Goal: Transaction & Acquisition: Purchase product/service

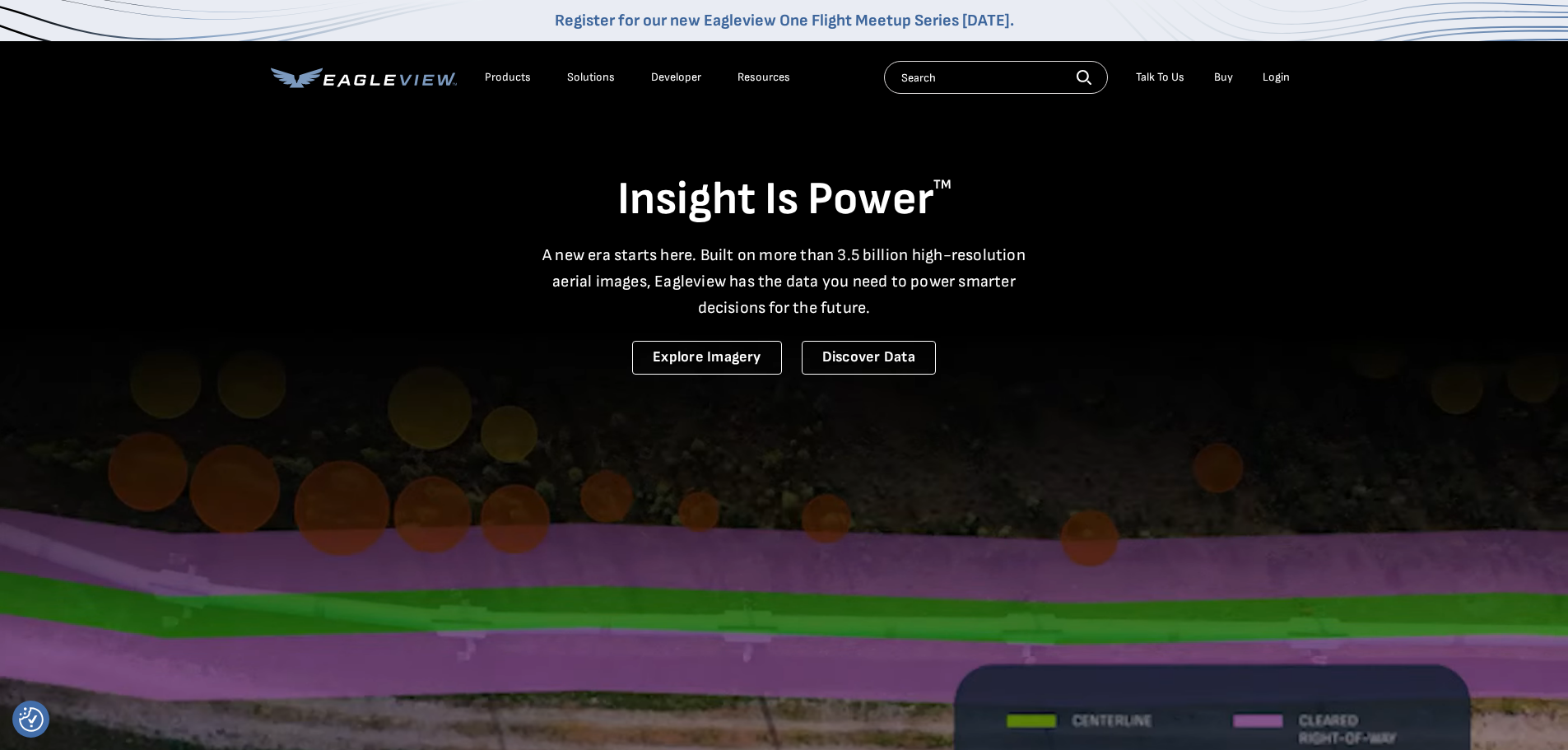
click at [1274, 77] on div "Login" at bounding box center [1276, 76] width 27 height 14
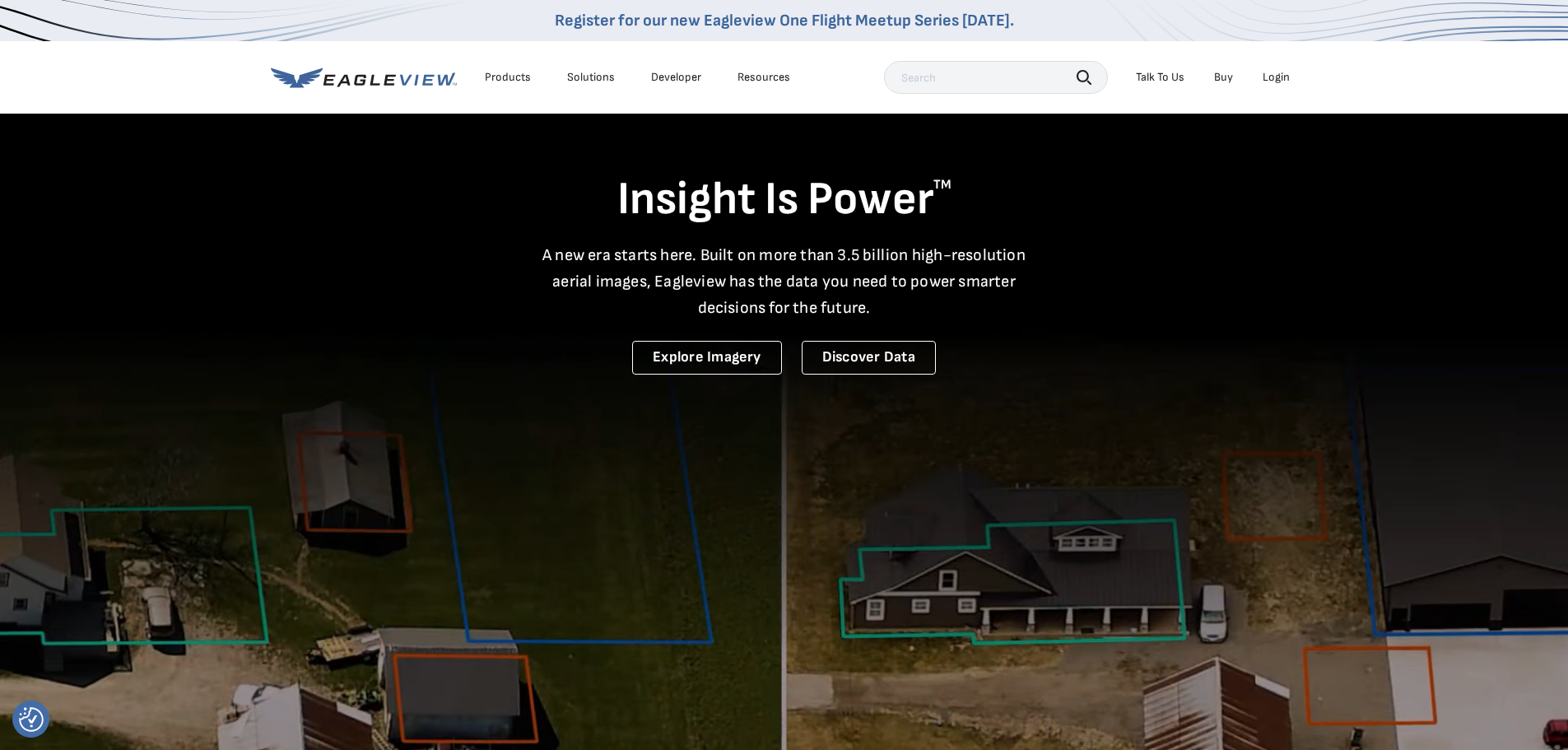
click at [1277, 76] on div "Login" at bounding box center [1276, 76] width 27 height 14
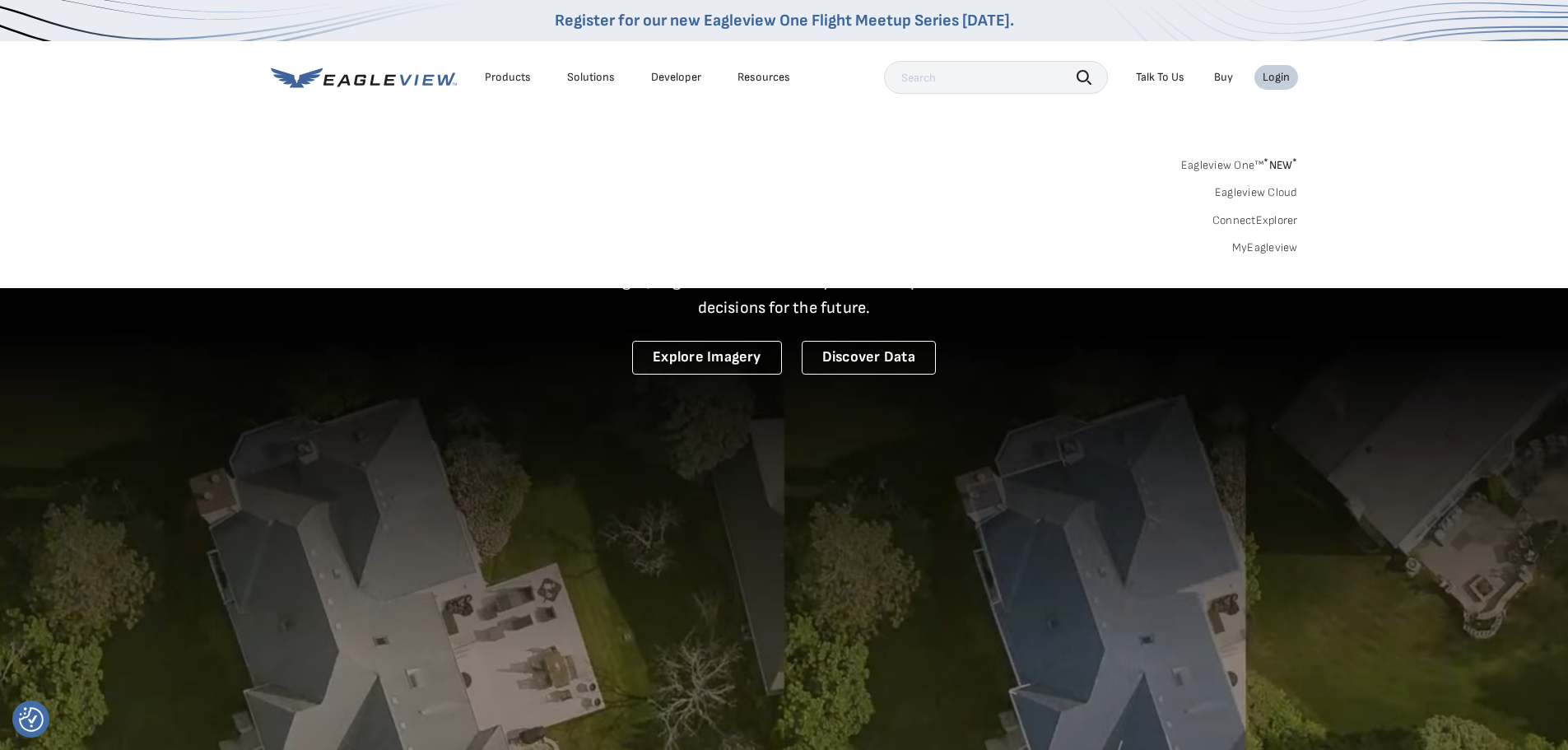
click at [1253, 248] on link "MyEagleview" at bounding box center [1266, 247] width 66 height 14
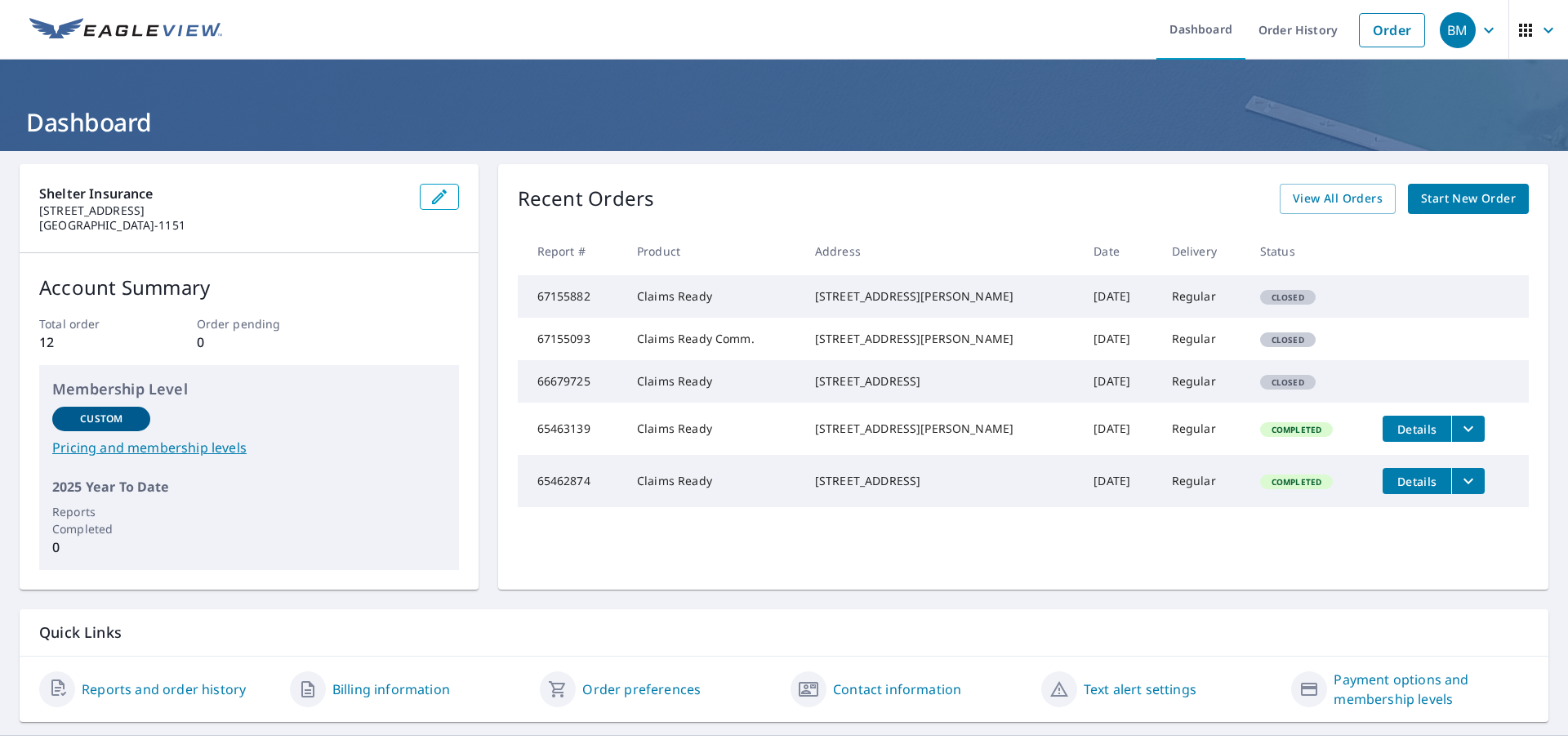
click at [1479, 193] on span "Start New Order" at bounding box center [1468, 198] width 95 height 20
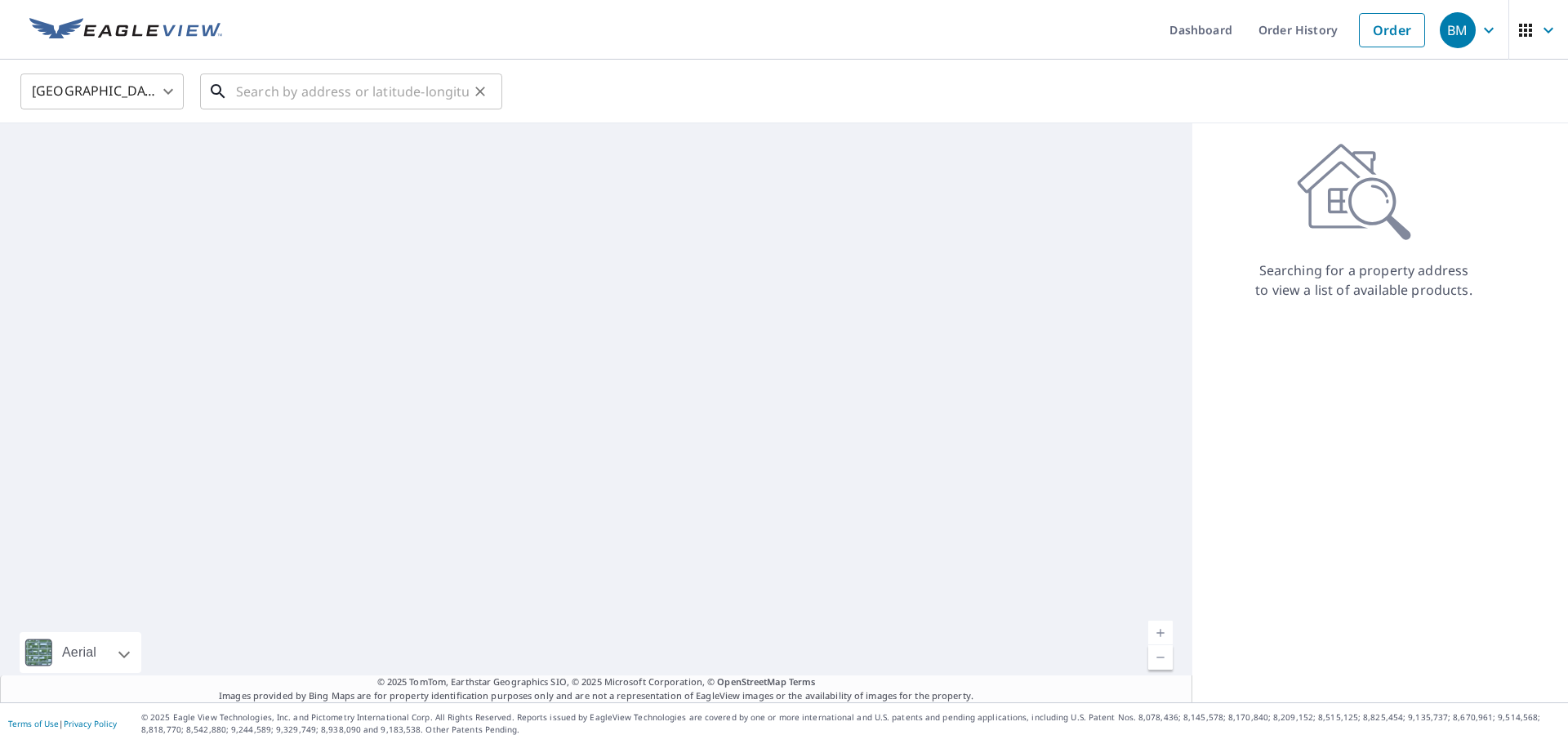
click at [322, 81] on input "text" at bounding box center [352, 92] width 233 height 46
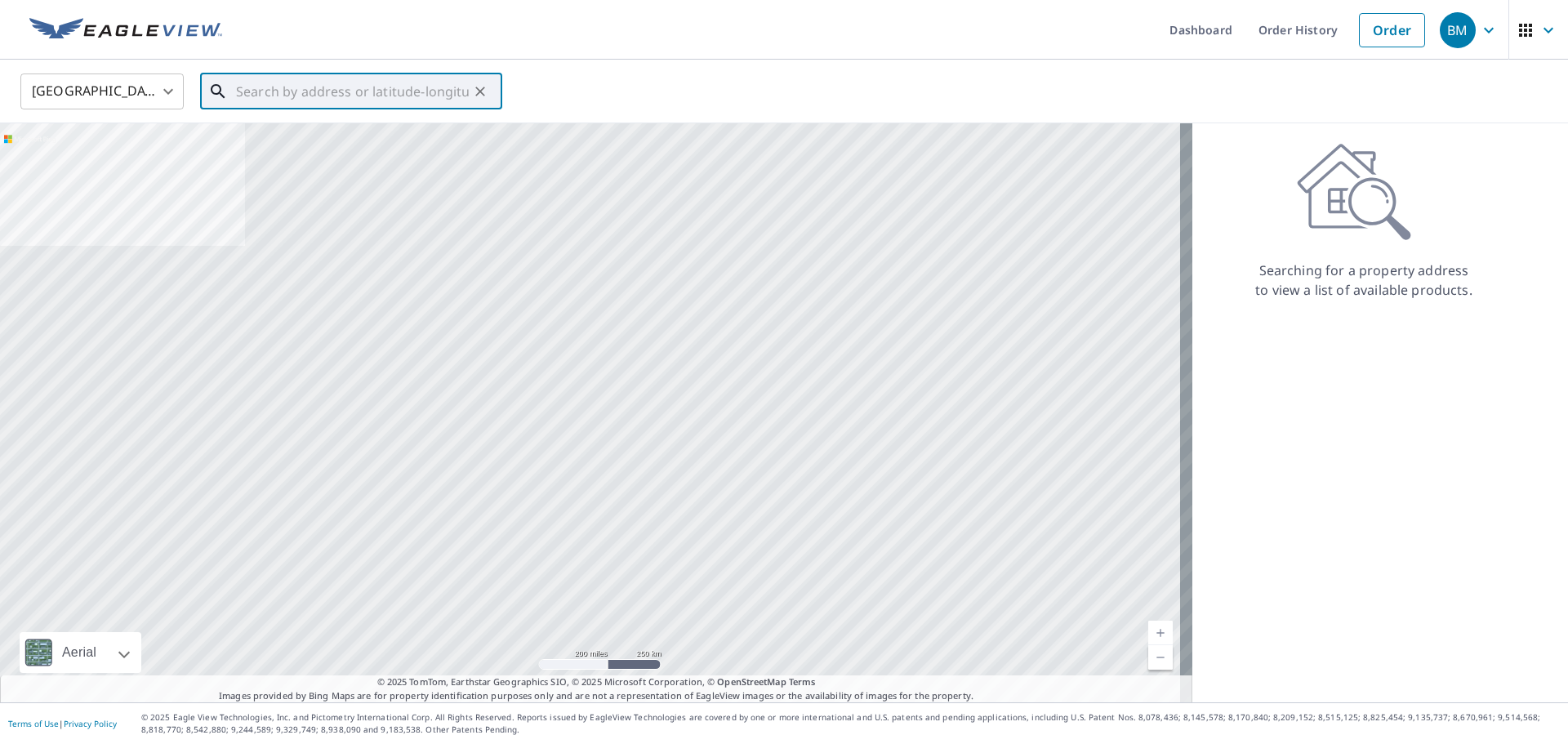
paste input "2012-2022 W 13TH ST N IN WICHITA KS 67203"
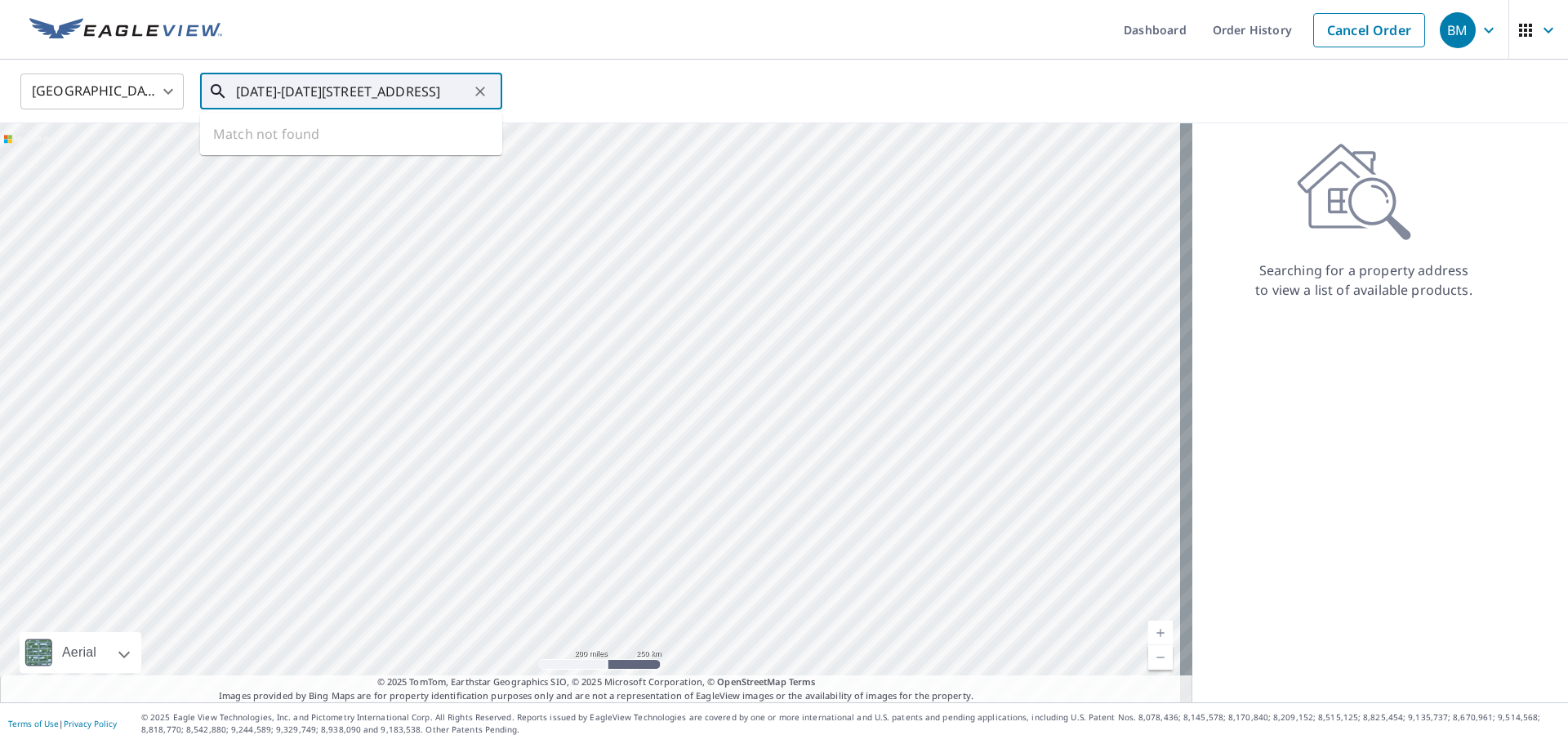
scroll to position [0, 53]
click at [265, 130] on span "2012-2022 W 13th St N" at bounding box center [361, 139] width 257 height 19
type input "2012-2022 W 13th St N Wichita, KS 67203"
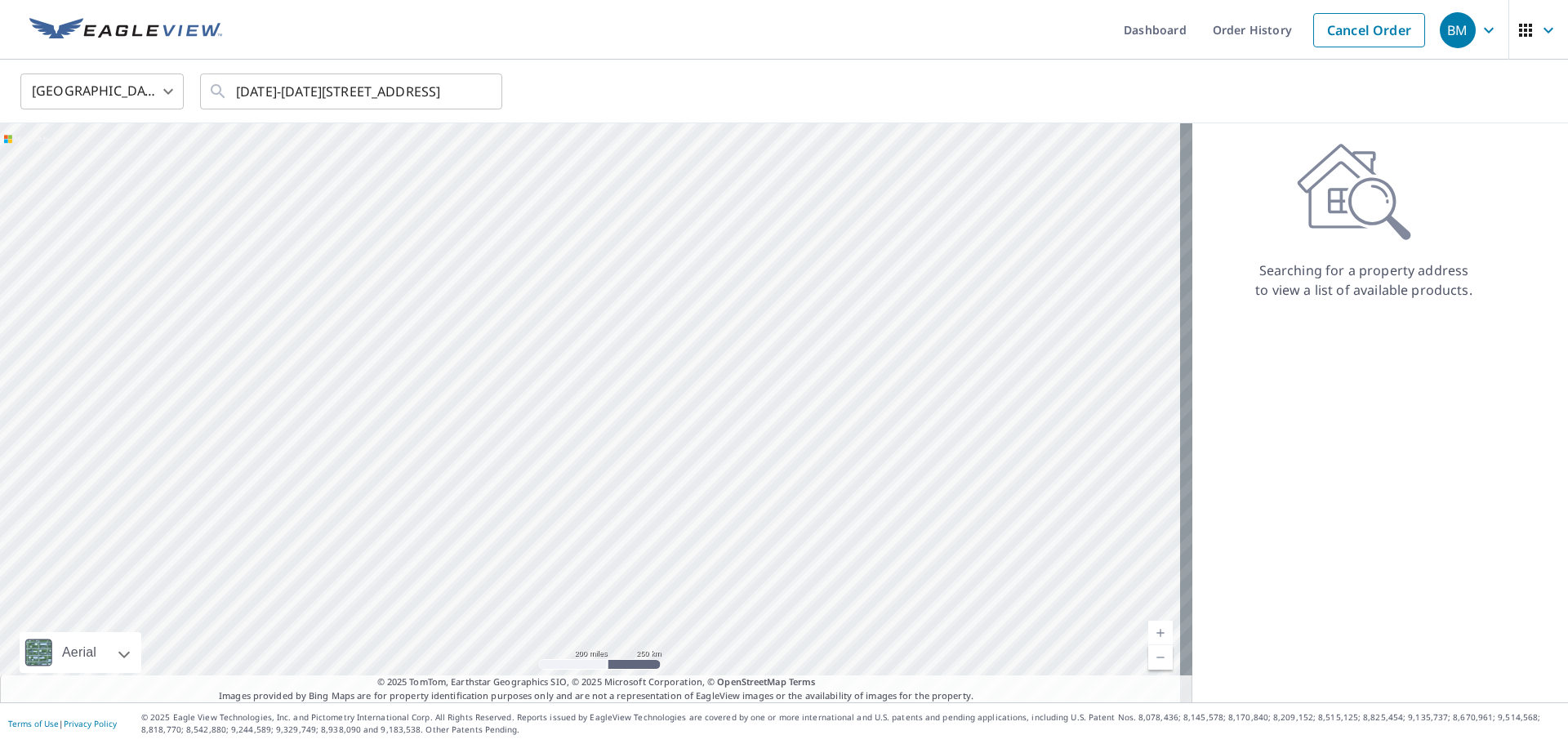
scroll to position [0, 0]
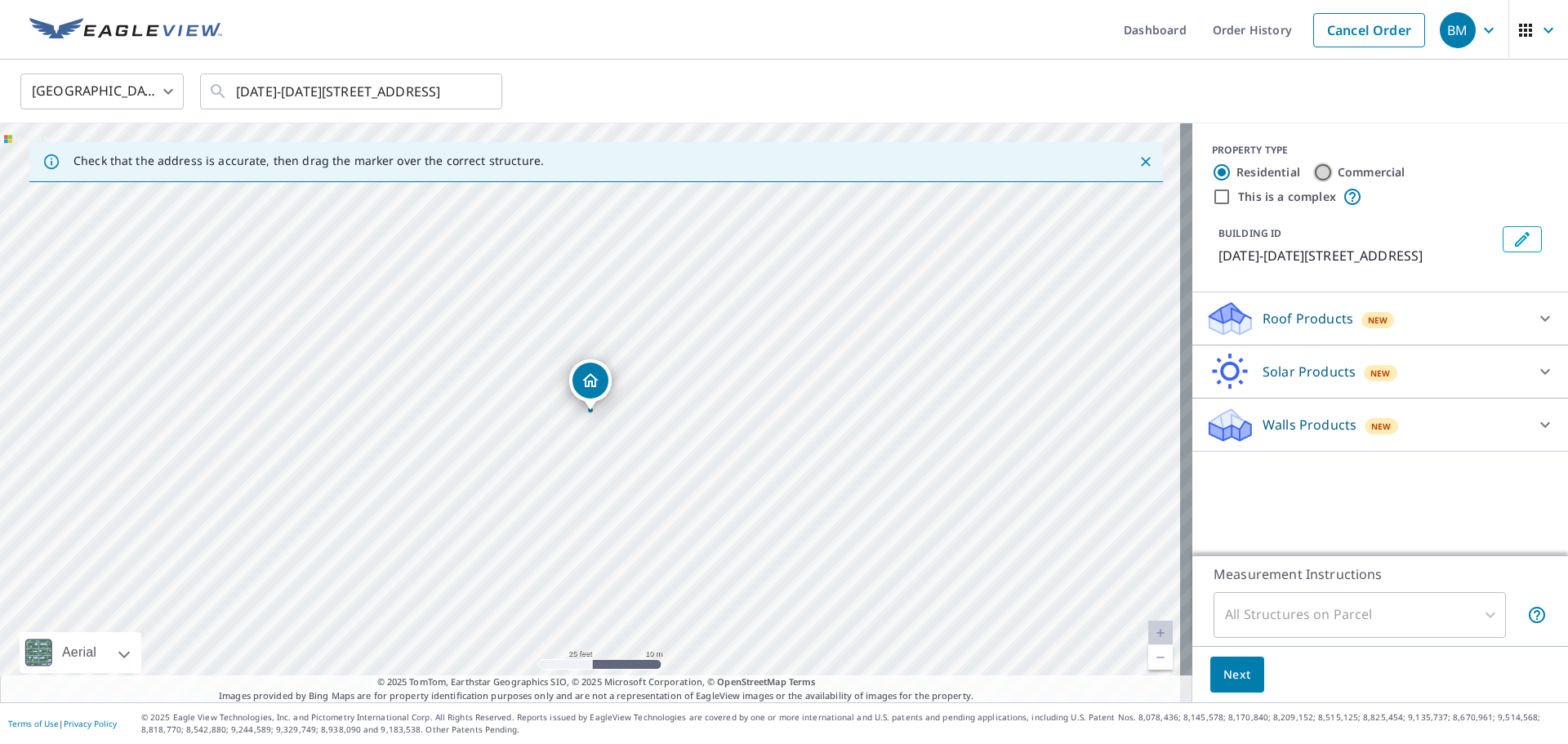
click at [1313, 174] on input "Commercial" at bounding box center [1323, 173] width 19 height 19
radio input "true"
type input "4"
click at [1288, 318] on p "Roof Products" at bounding box center [1307, 318] width 91 height 19
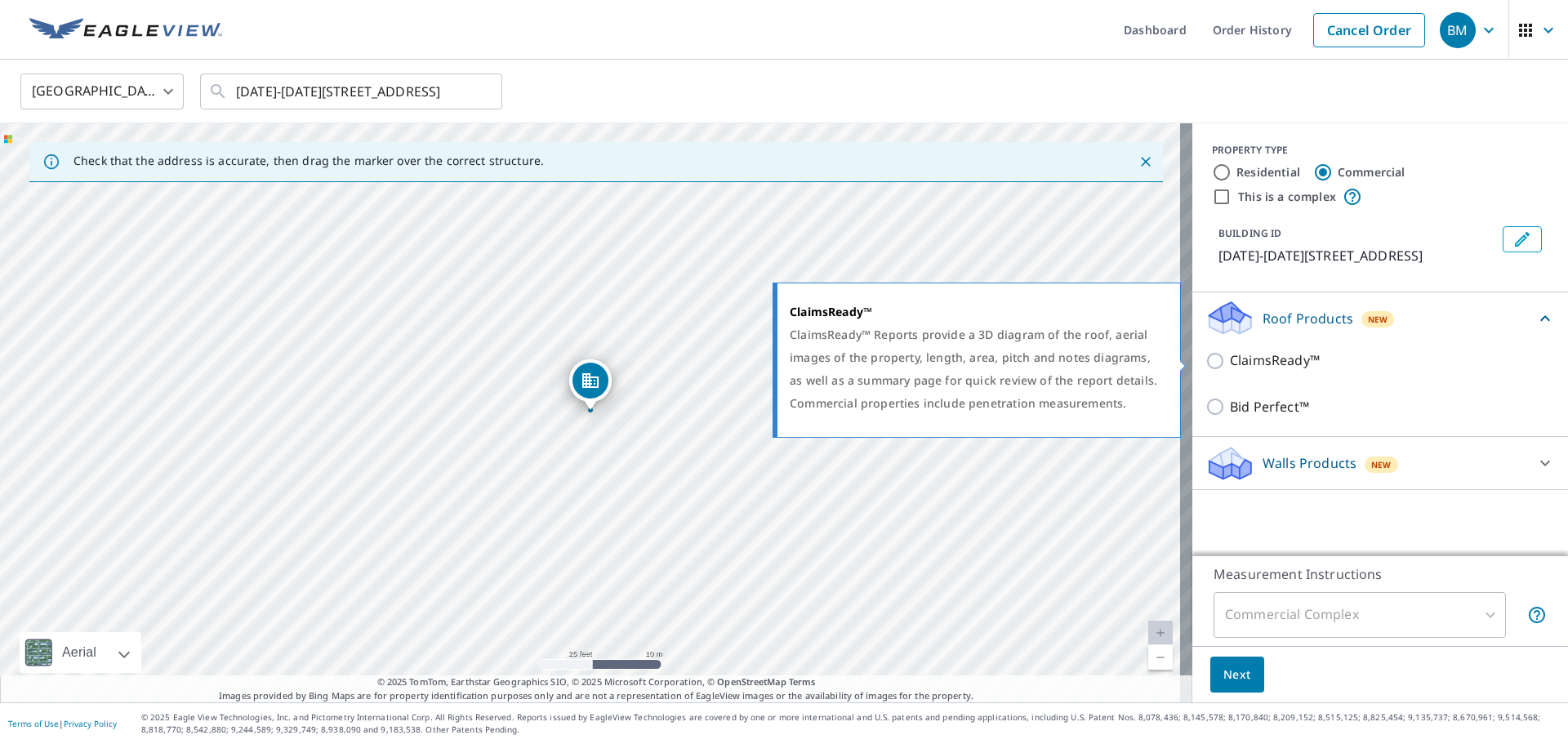
click at [1206, 360] on input "ClaimsReady™" at bounding box center [1218, 360] width 25 height 19
checkbox input "true"
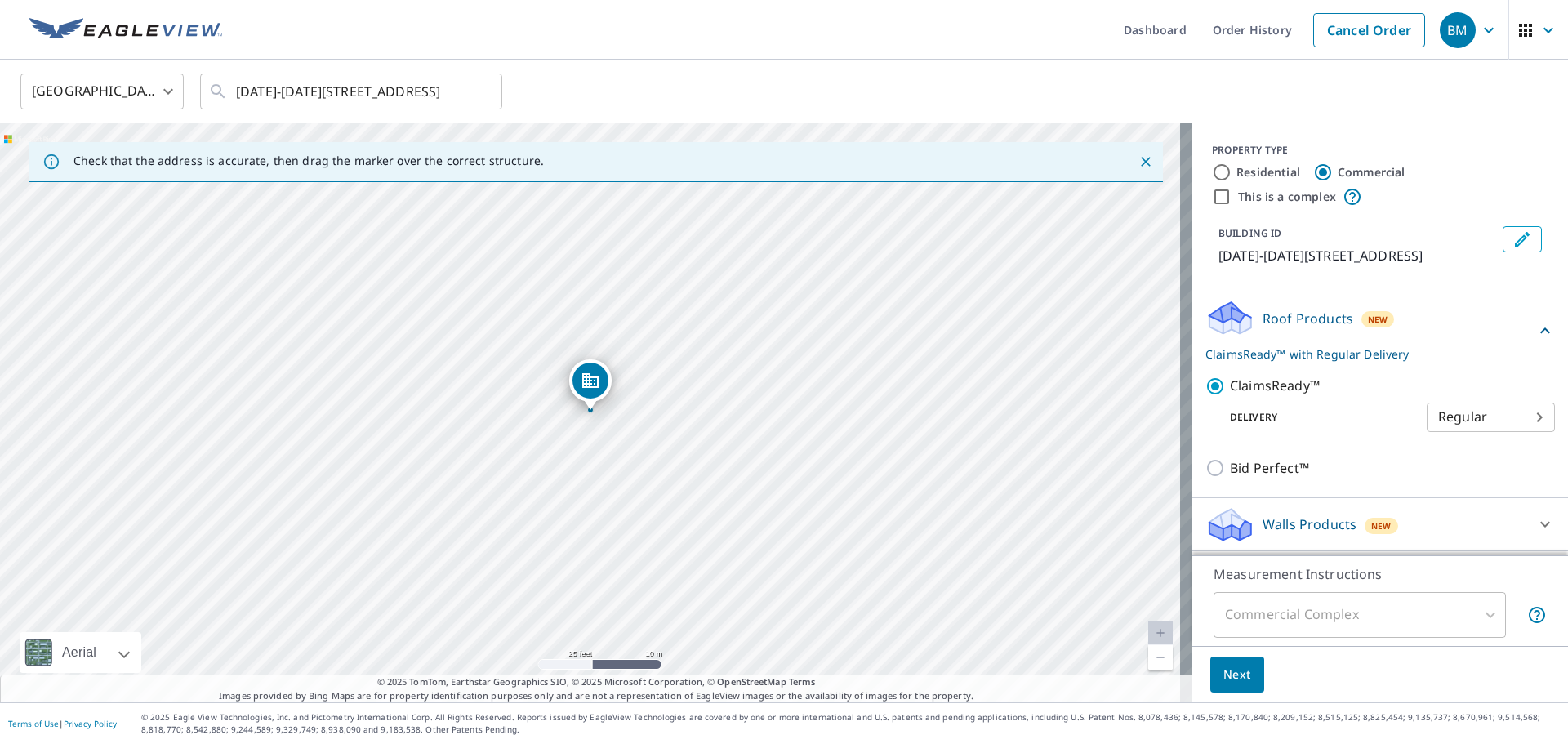
click at [1526, 522] on div at bounding box center [1545, 524] width 39 height 39
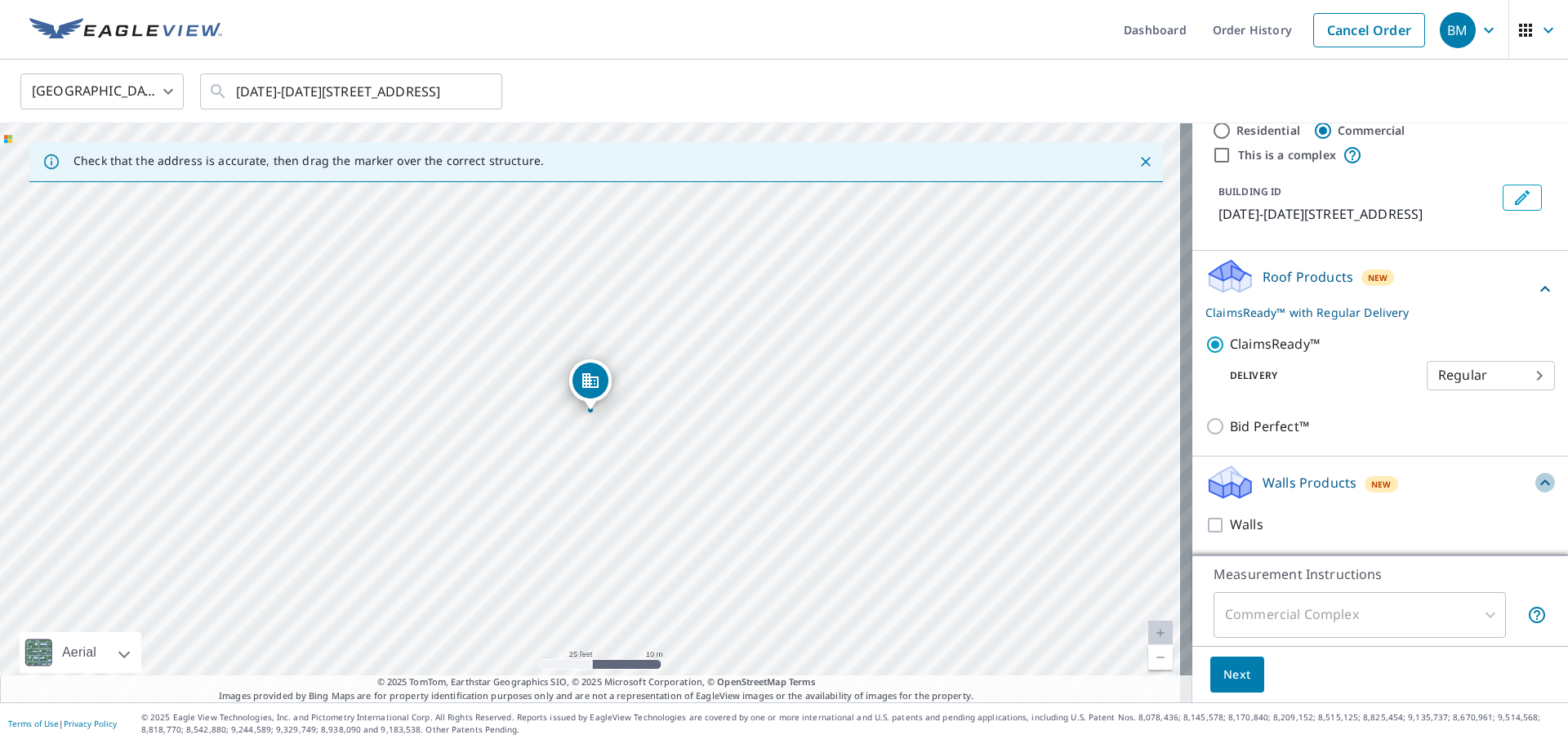
click at [1535, 481] on icon at bounding box center [1545, 482] width 19 height 19
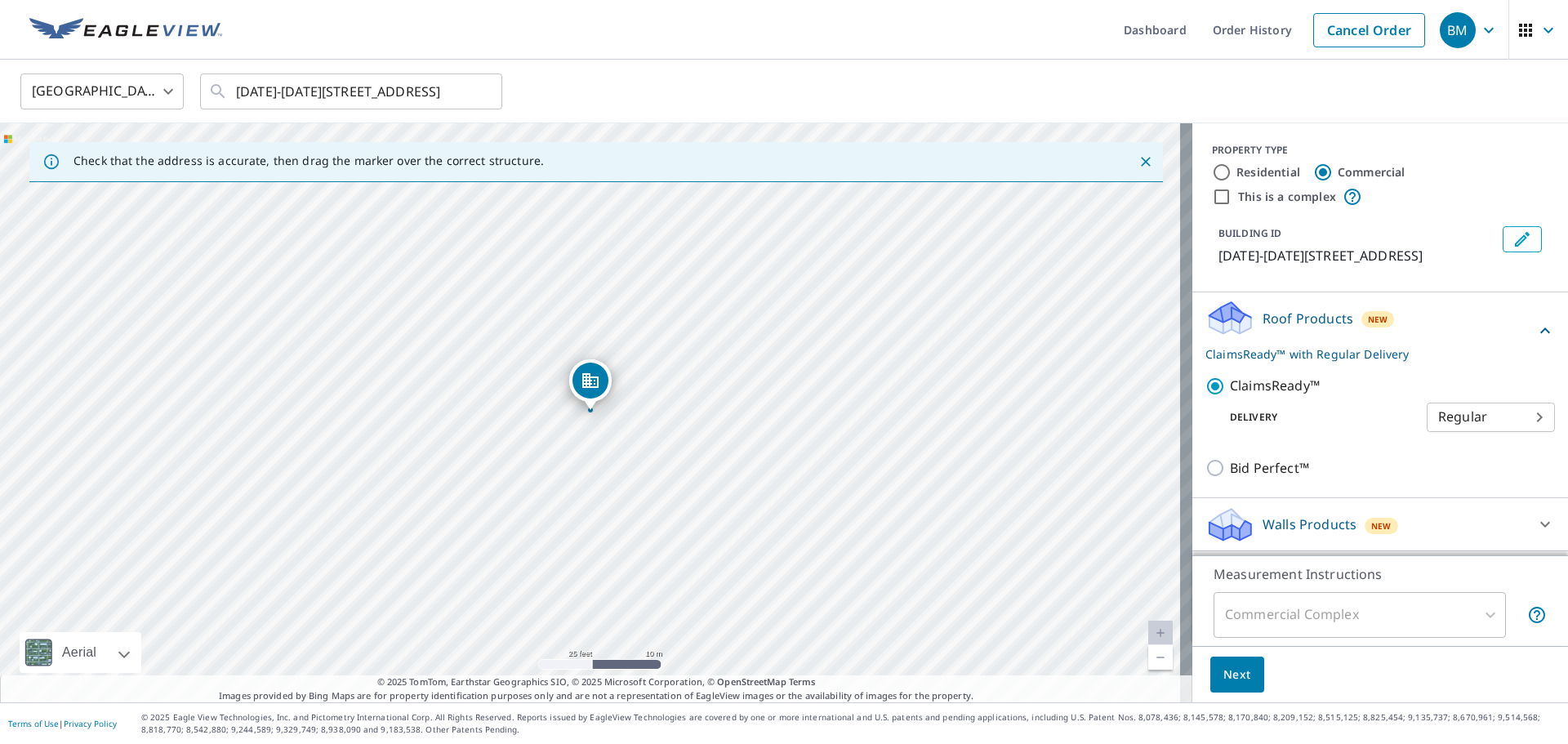
click at [1260, 613] on div "Commercial Complex" at bounding box center [1359, 616] width 292 height 46
click at [1223, 676] on span "Next" at bounding box center [1236, 675] width 28 height 20
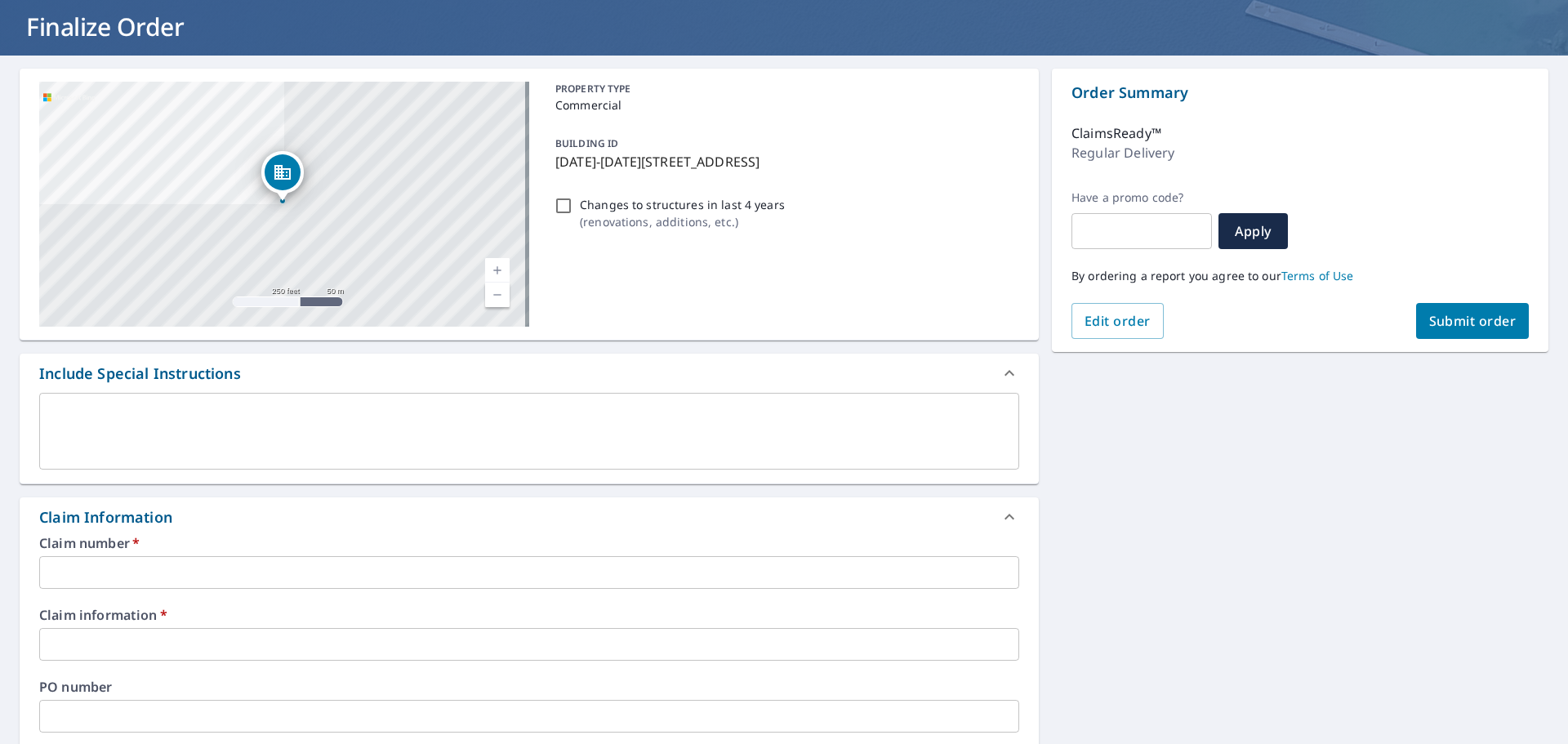
scroll to position [408, 0]
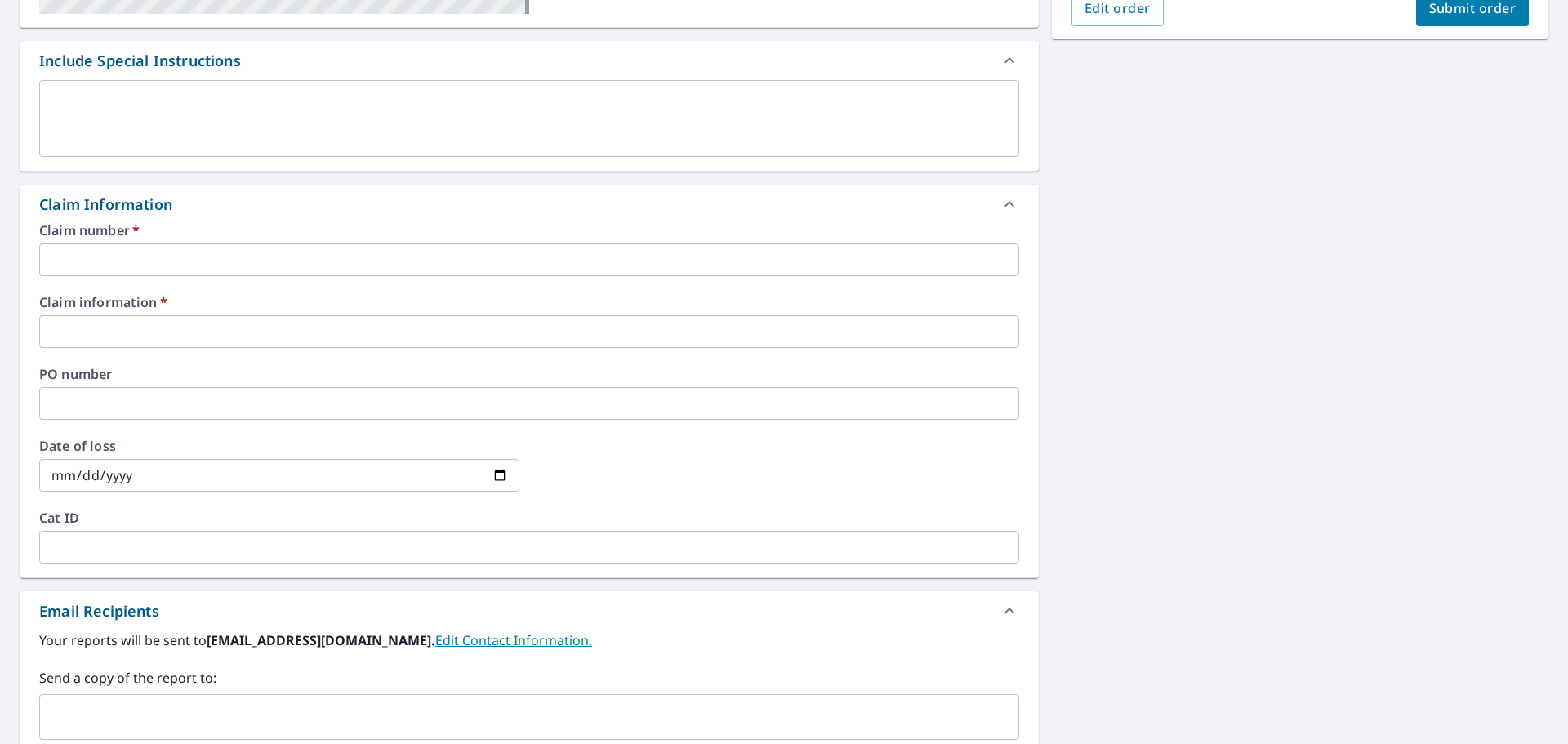
click at [147, 267] on input "text" at bounding box center [529, 260] width 980 height 33
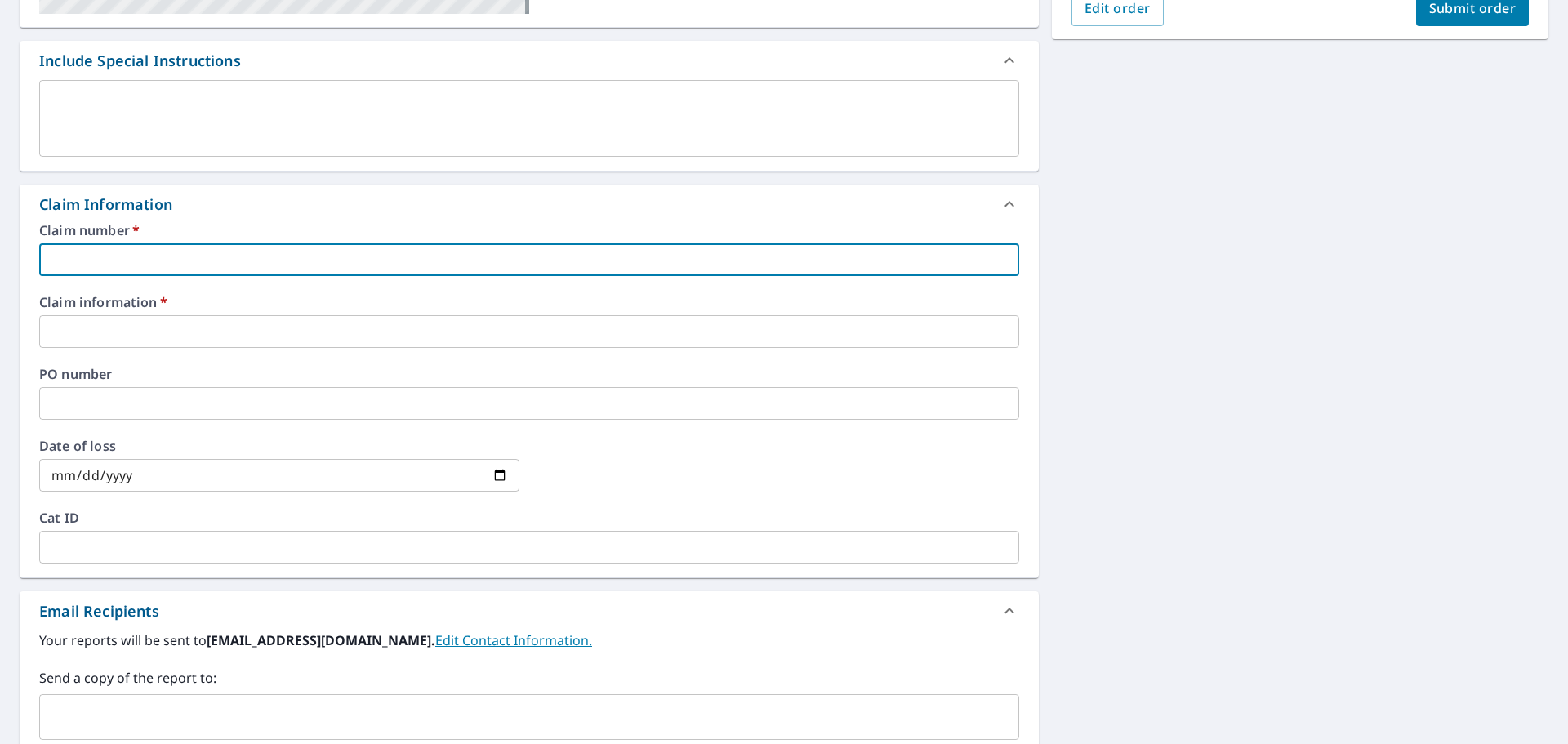
paste input "CF0000003999377"
type input "CF0000003999377"
click at [494, 472] on input "date" at bounding box center [279, 476] width 480 height 33
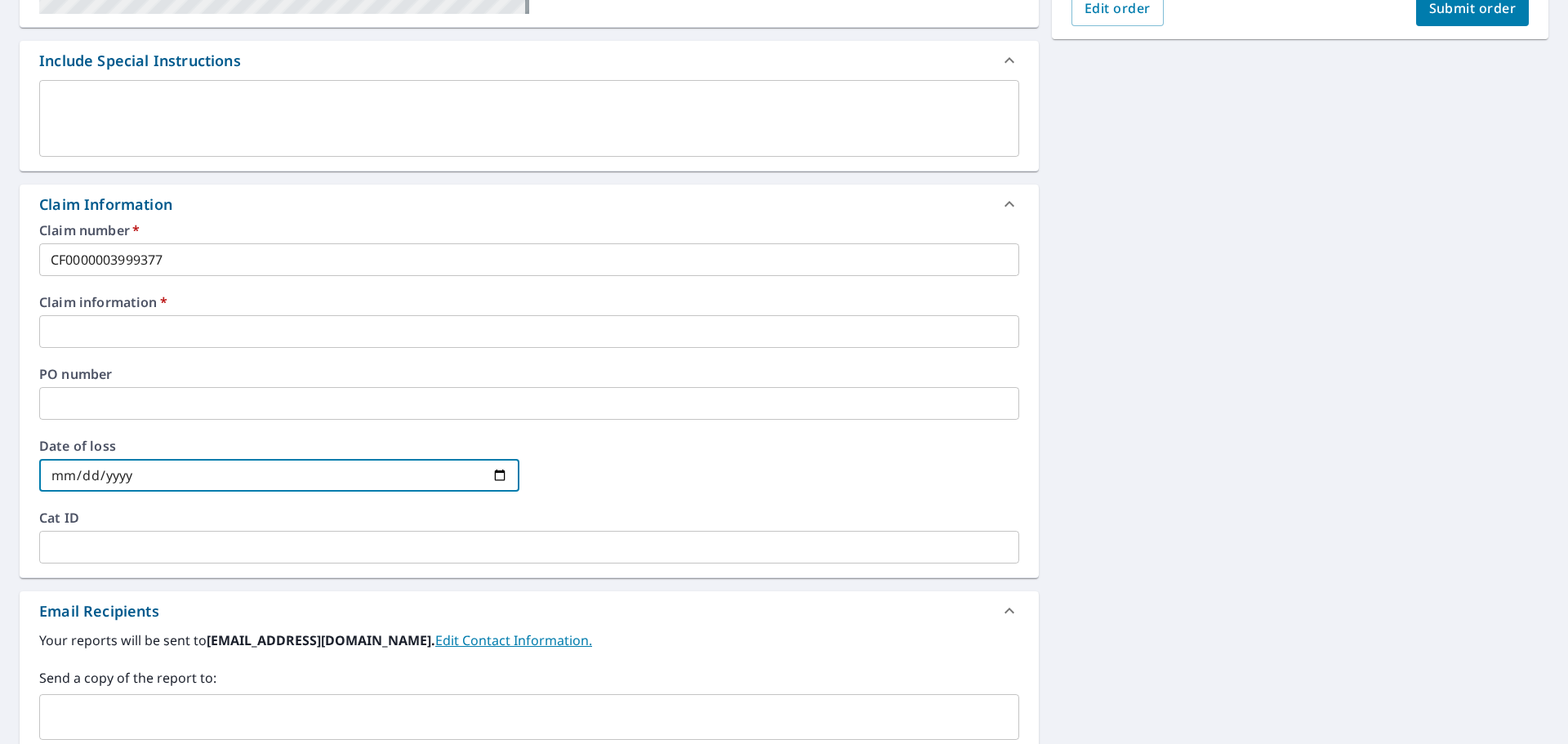
type input "2025-10-03"
click at [92, 333] on input "text" at bounding box center [529, 332] width 980 height 33
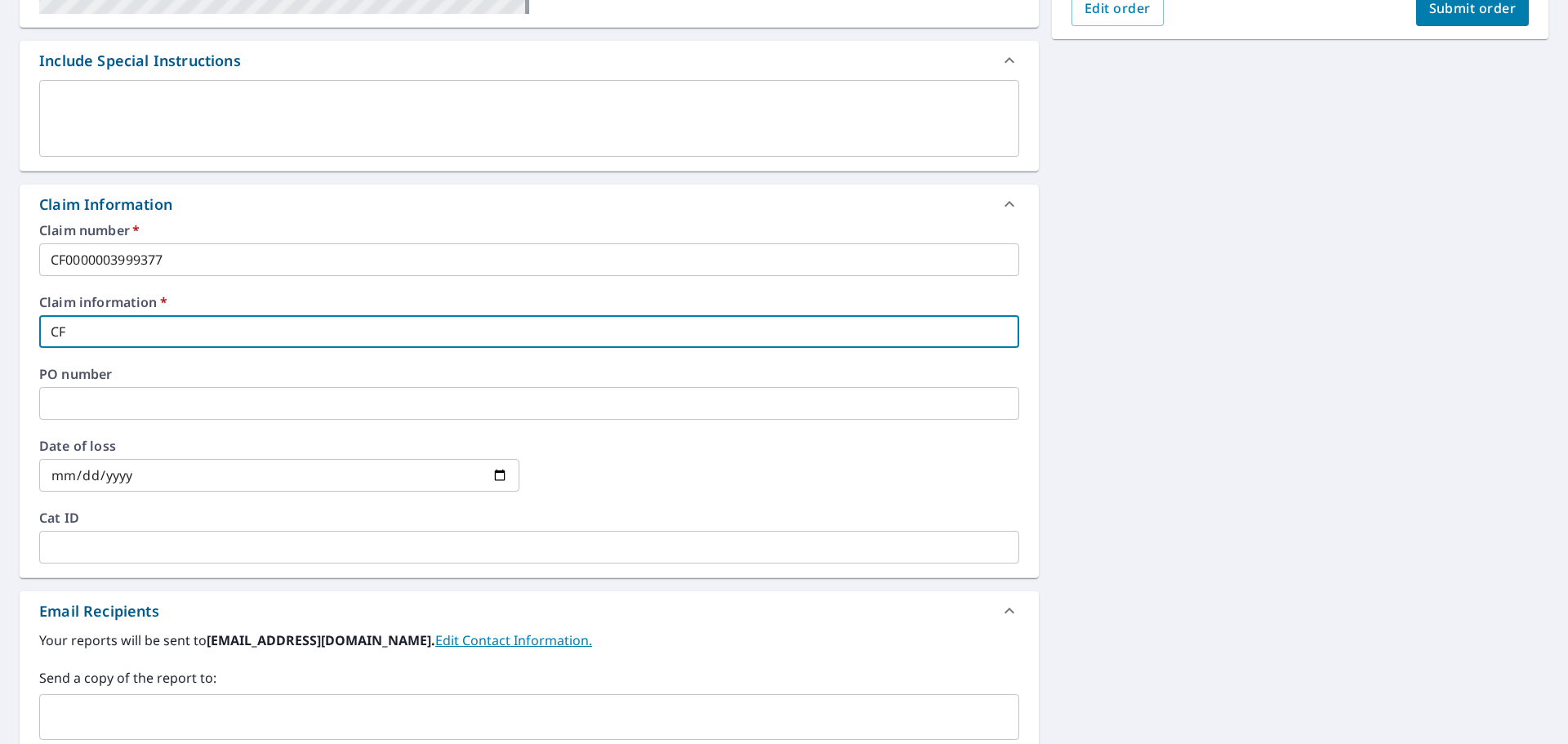
type input "CF"
click at [174, 549] on input "text" at bounding box center [529, 547] width 980 height 33
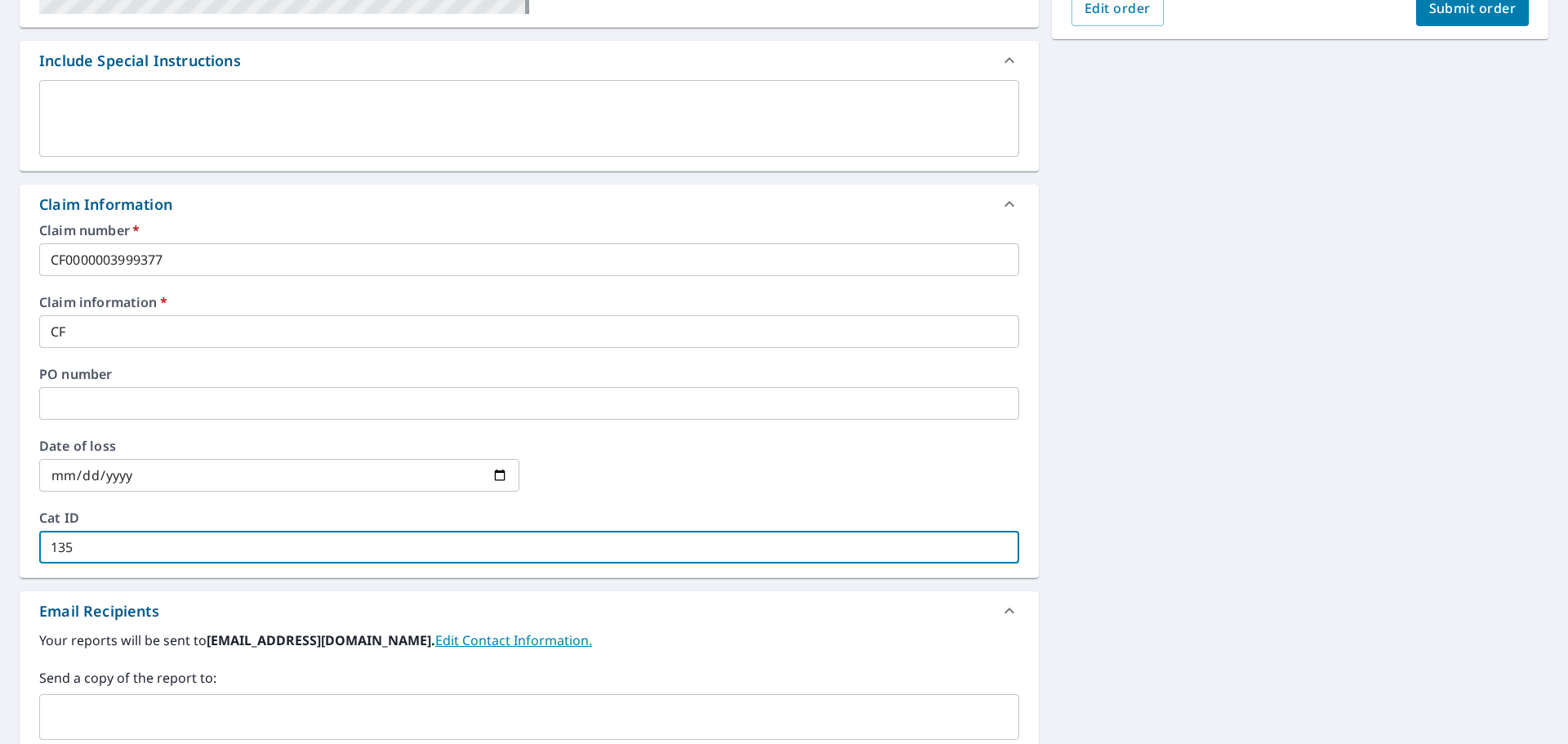
type input "135"
click at [1125, 430] on div "2012-2022 W 13th St N Wichita, KS 67203 Aerial Road A standard road map Aerial …" at bounding box center [784, 342] width 1568 height 1198
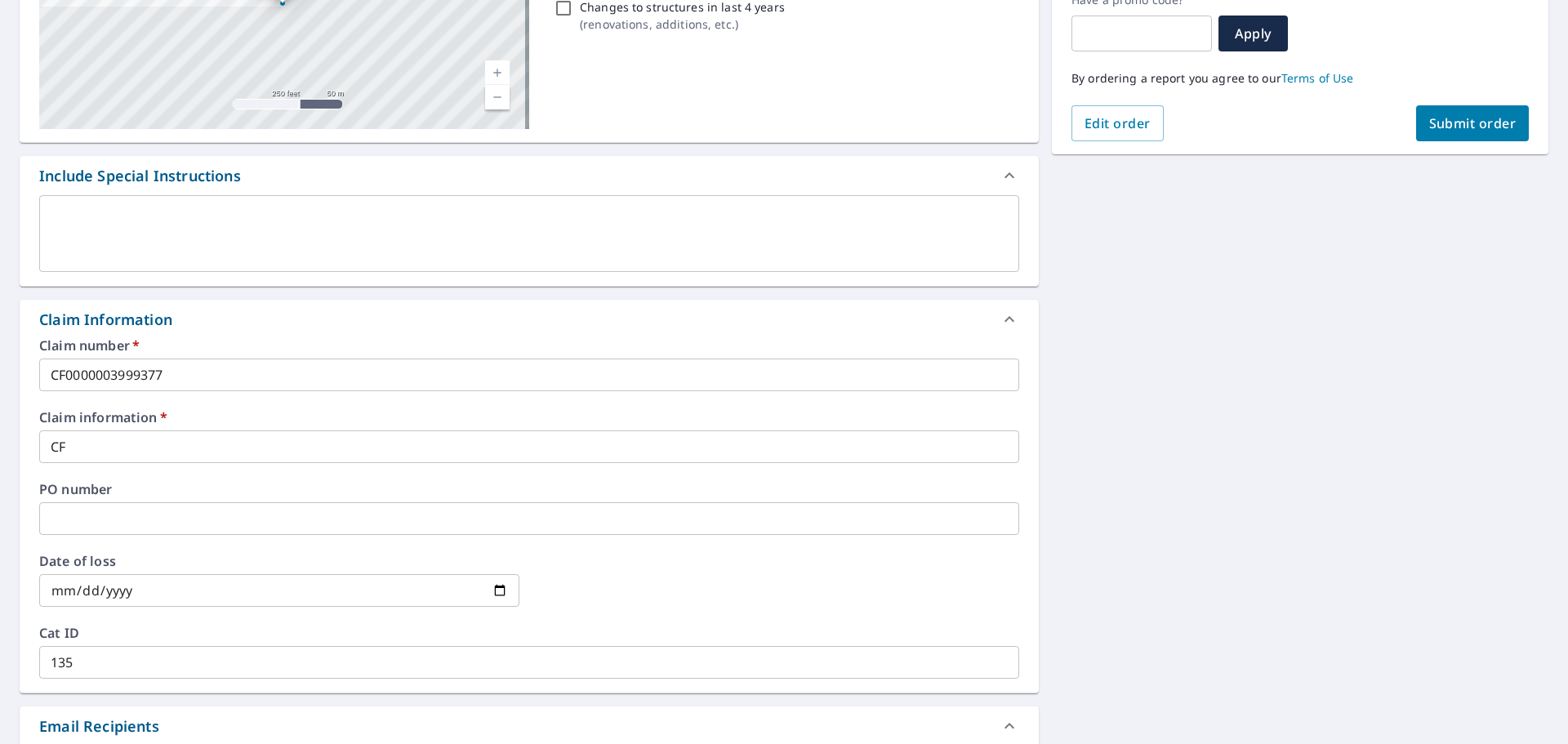
scroll to position [0, 0]
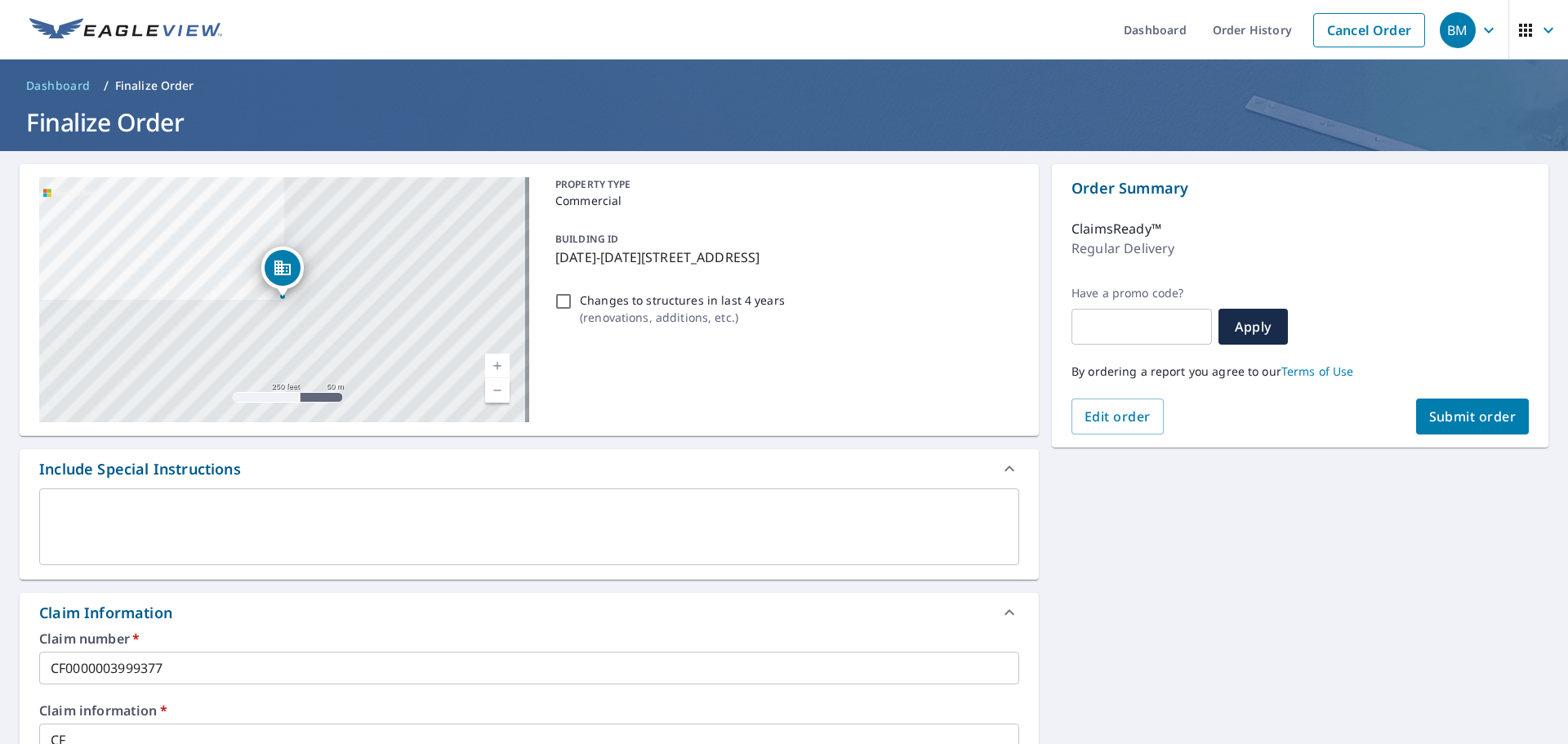
click at [1416, 417] on button "Submit order" at bounding box center [1472, 416] width 113 height 35
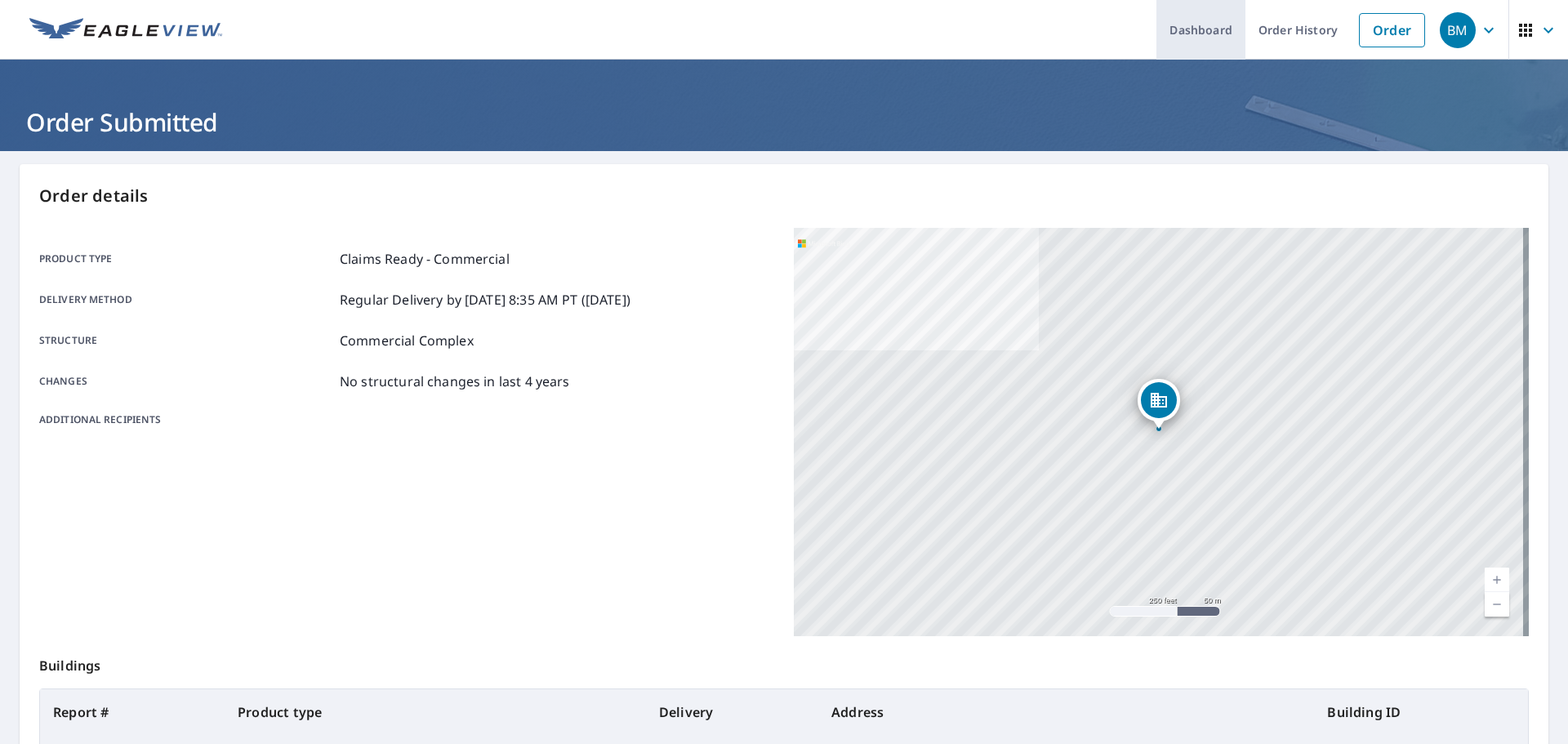
click at [1199, 34] on link "Dashboard" at bounding box center [1200, 30] width 89 height 59
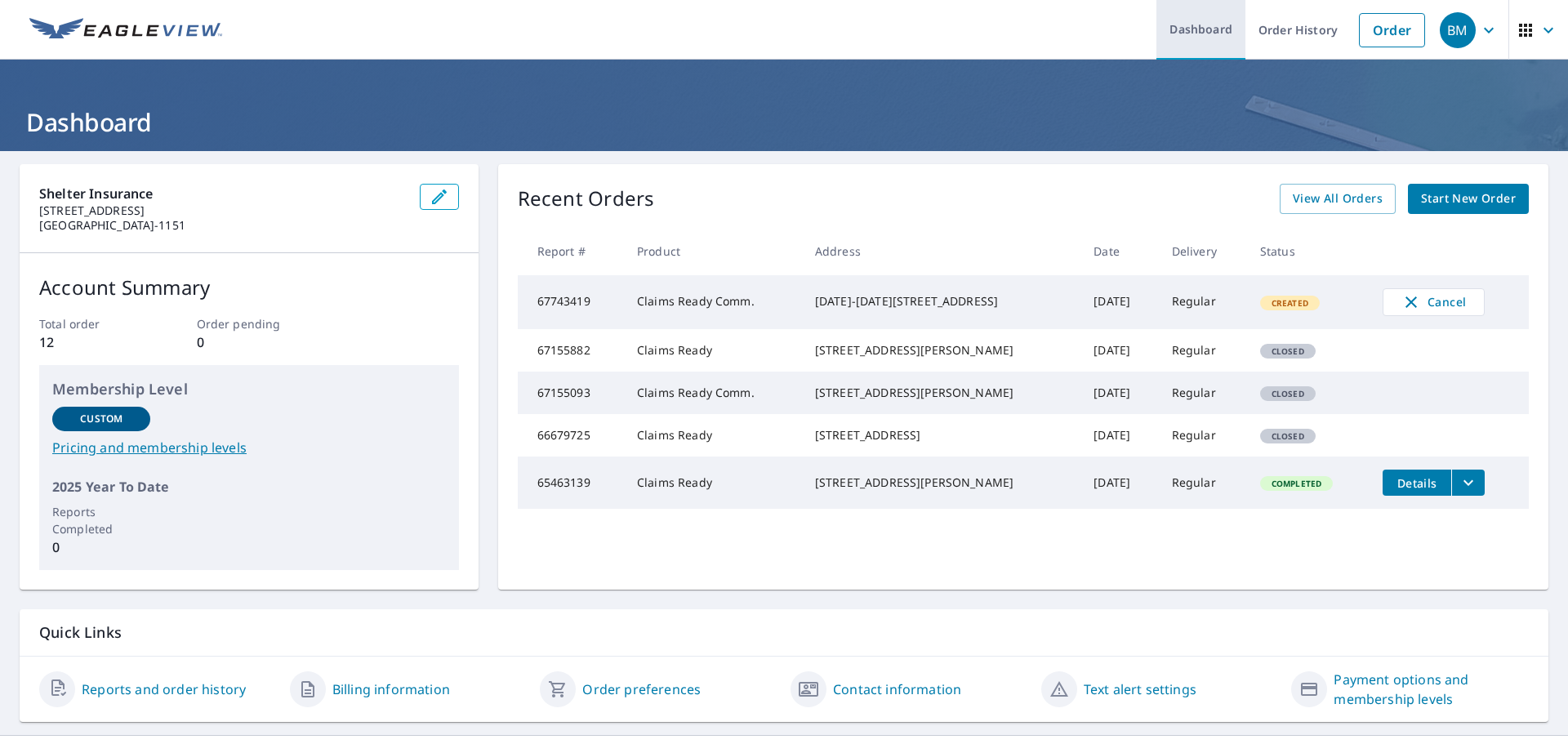
click at [1202, 35] on link "Dashboard" at bounding box center [1200, 30] width 89 height 59
click at [1251, 27] on link "Order History" at bounding box center [1298, 30] width 105 height 59
